Goal: Task Accomplishment & Management: Use online tool/utility

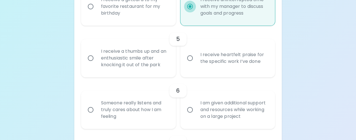
scroll to position [324, 0]
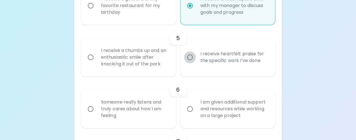
click at [188, 58] on input "I receive heartfelt praise for the specific work I’ve done" at bounding box center [190, 58] width 12 height 12
radio input "false"
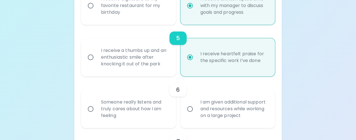
scroll to position [369, 0]
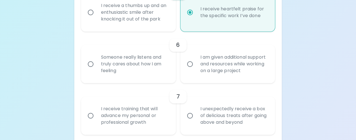
radio input "true"
click at [189, 66] on input "I am given additional support and resources while working on a large project" at bounding box center [190, 64] width 12 height 12
radio input "false"
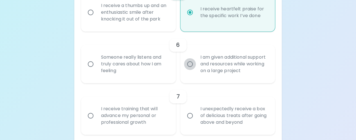
radio input "false"
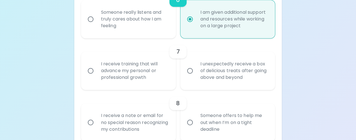
radio input "true"
click at [88, 71] on input "I receive training that will advance my personal or professional growth" at bounding box center [91, 71] width 12 height 12
radio input "false"
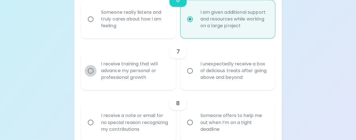
radio input "false"
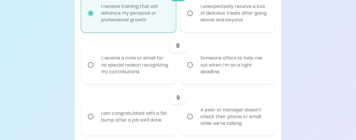
scroll to position [471, 0]
radio input "true"
click at [187, 67] on input "Someone offers to help me out when I’m on a tight deadline" at bounding box center [190, 66] width 12 height 12
radio input "false"
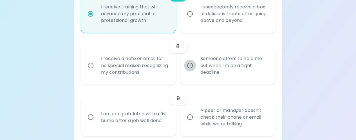
radio input "false"
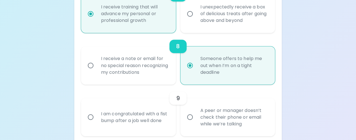
scroll to position [516, 0]
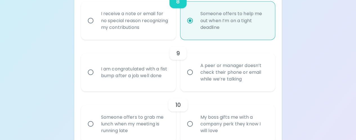
radio input "true"
click at [191, 73] on input "A peer or manager doesn’t check their phone or email while we’re talking" at bounding box center [190, 72] width 12 height 12
radio input "false"
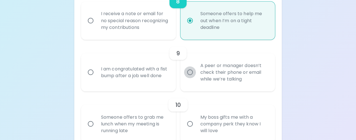
radio input "false"
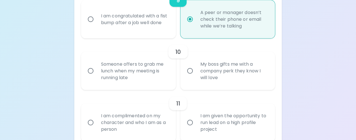
scroll to position [571, 0]
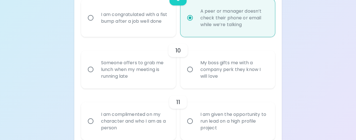
radio input "true"
click at [91, 70] on input "Someone offers to grab me lunch when my meeting is running late" at bounding box center [91, 70] width 12 height 12
radio input "false"
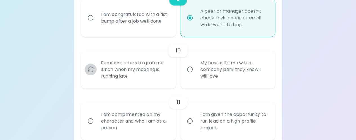
radio input "false"
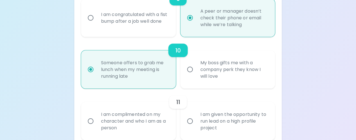
scroll to position [616, 0]
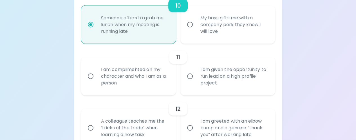
radio input "true"
click at [189, 78] on input "I am given the opportunity to run lead on a high profile project" at bounding box center [190, 77] width 12 height 12
radio input "false"
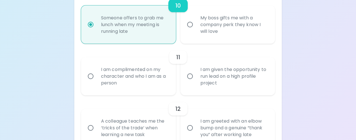
radio input "false"
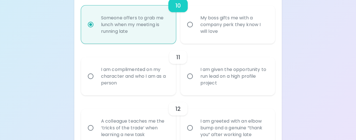
radio input "false"
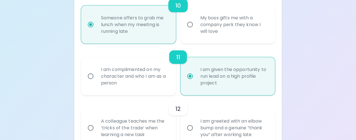
scroll to position [661, 0]
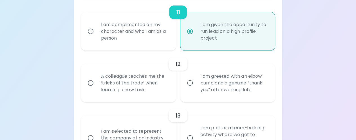
radio input "true"
click at [91, 84] on input "A colleague teaches me the ‘tricks of the trade’ when learning a new task" at bounding box center [91, 83] width 12 height 12
radio input "false"
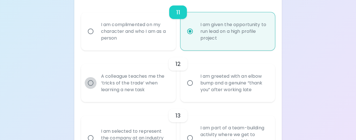
radio input "false"
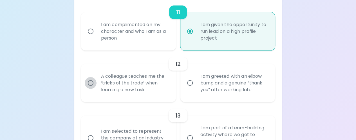
radio input "false"
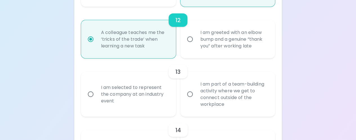
scroll to position [705, 0]
radio input "true"
click at [91, 96] on input "I am selected to represent the company at an industry event" at bounding box center [91, 94] width 12 height 12
radio input "false"
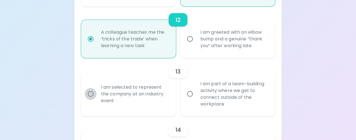
radio input "false"
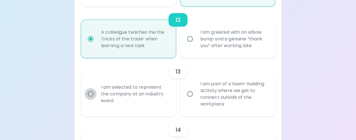
radio input "false"
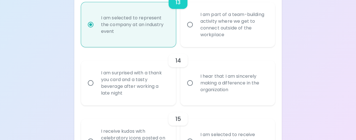
scroll to position [776, 0]
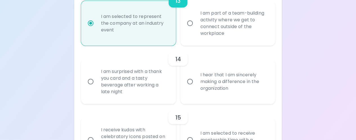
radio input "true"
click at [183, 73] on label "I hear that I am sincerely making a difference in the organization" at bounding box center [224, 81] width 95 height 45
click at [184, 76] on input "I hear that I am sincerely making a difference in the organization" at bounding box center [190, 82] width 12 height 12
radio input "false"
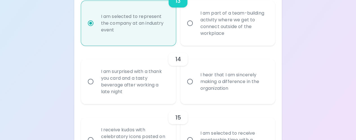
radio input "false"
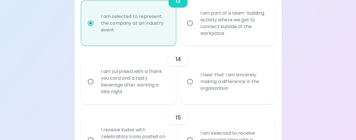
radio input "false"
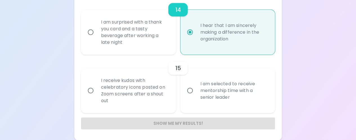
scroll to position [826, 0]
radio input "true"
click at [190, 93] on input "I am selected to receive mentorship time with a senior leader" at bounding box center [190, 91] width 12 height 12
radio input "false"
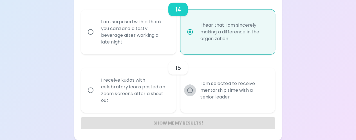
radio input "false"
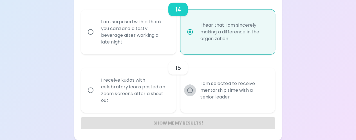
radio input "false"
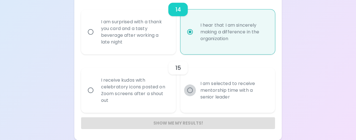
radio input "false"
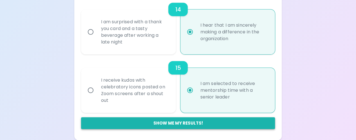
radio input "true"
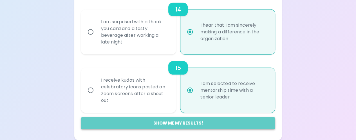
click at [173, 128] on button "Show me my results!" at bounding box center [178, 124] width 194 height 12
radio input "false"
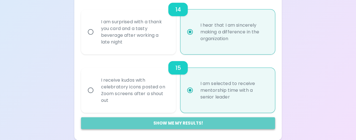
radio input "false"
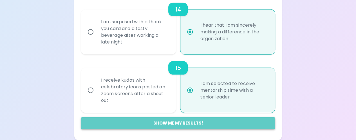
radio input "false"
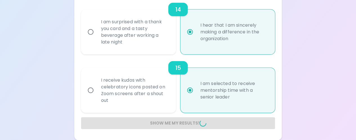
radio input "false"
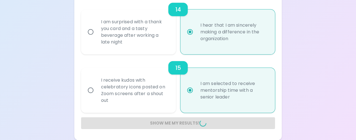
radio input "false"
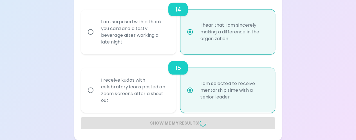
radio input "false"
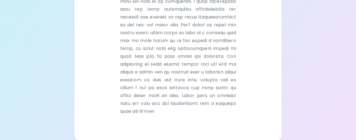
scroll to position [261, 0]
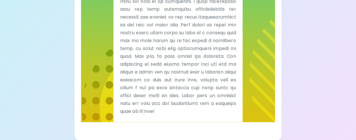
click at [161, 122] on div "Support Me" at bounding box center [178, 10] width 130 height 226
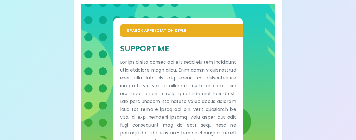
scroll to position [106, 0]
click at [167, 33] on p "Sparck Appreciation Style" at bounding box center [181, 31] width 109 height 6
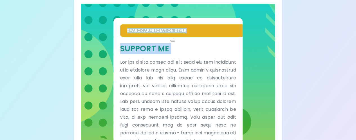
drag, startPoint x: 167, startPoint y: 33, endPoint x: 200, endPoint y: 58, distance: 41.4
click at [200, 58] on div "Sparck Appreciation Style Support Me" at bounding box center [178, 140] width 130 height 245
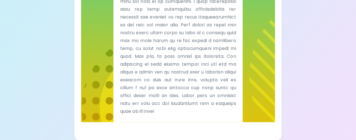
scroll to position [261, 0]
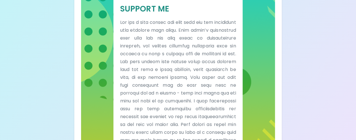
scroll to position [145, 0]
